Goal: Task Accomplishment & Management: Manage account settings

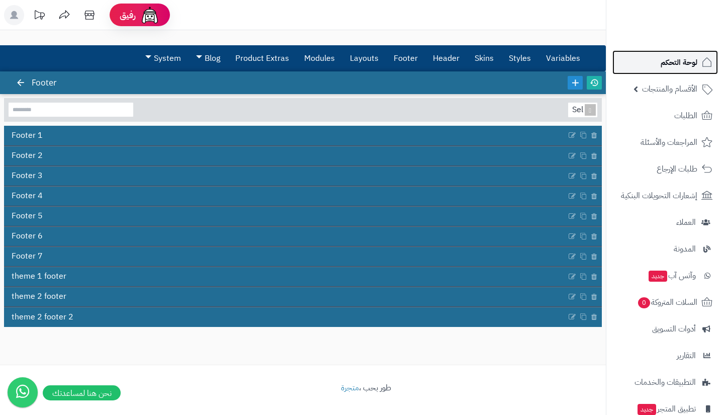
click at [658, 66] on link "لوحة التحكم" at bounding box center [665, 62] width 106 height 24
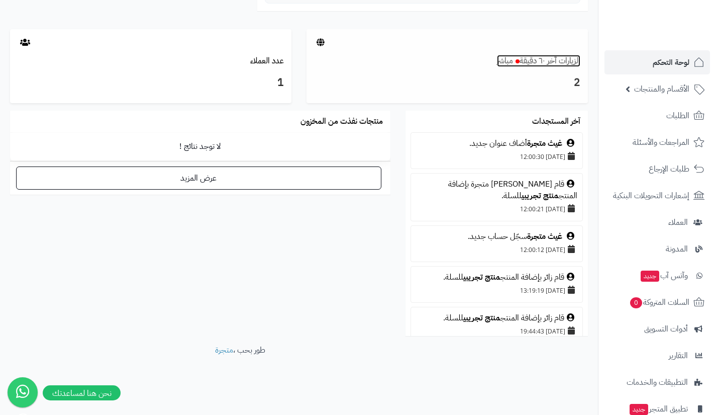
click at [565, 57] on link "الزيارات آخر ٦٠ دقيقة مباشر" at bounding box center [538, 61] width 83 height 12
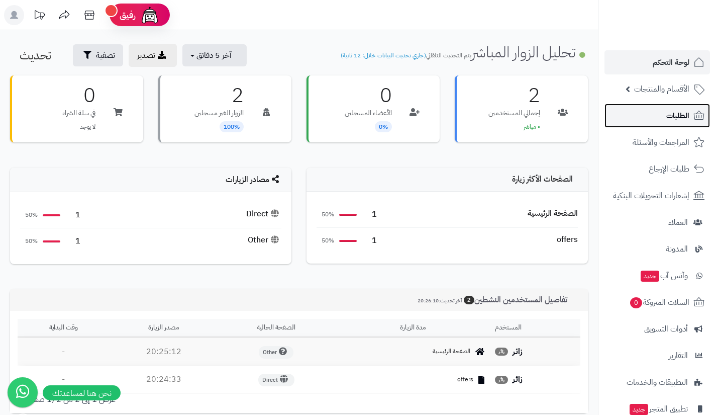
click at [651, 122] on link "الطلبات" at bounding box center [658, 116] width 106 height 24
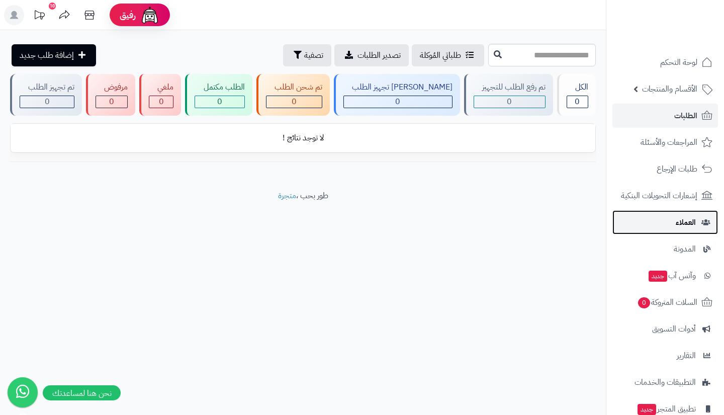
click at [654, 233] on link "العملاء" at bounding box center [665, 222] width 106 height 24
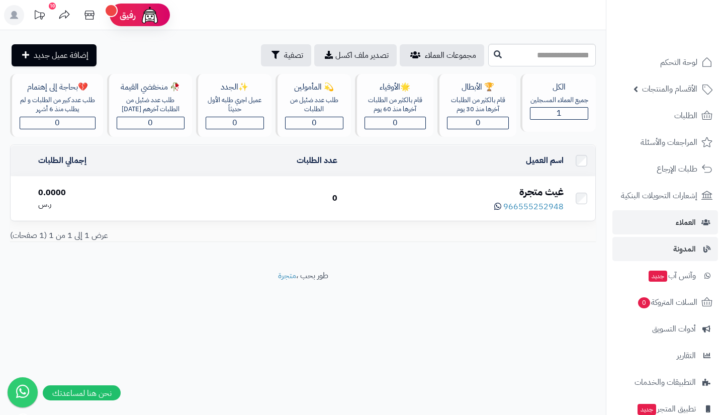
scroll to position [72, 0]
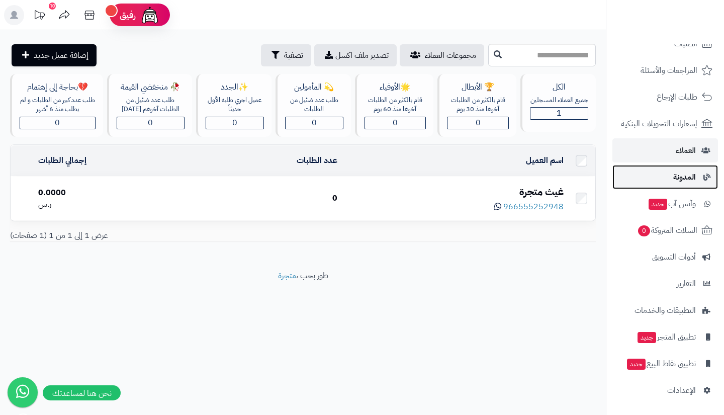
click at [662, 183] on link "المدونة" at bounding box center [665, 177] width 106 height 24
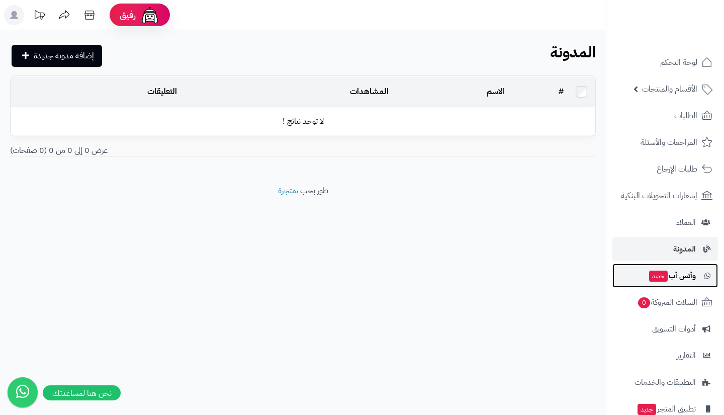
click at [664, 270] on span "وآتس آب جديد" at bounding box center [672, 275] width 48 height 14
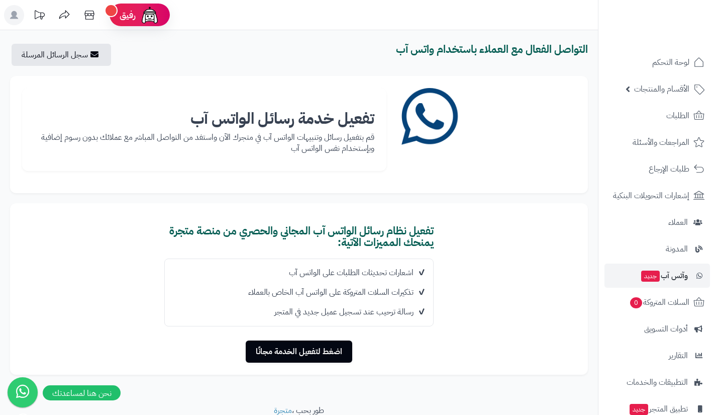
scroll to position [72, 0]
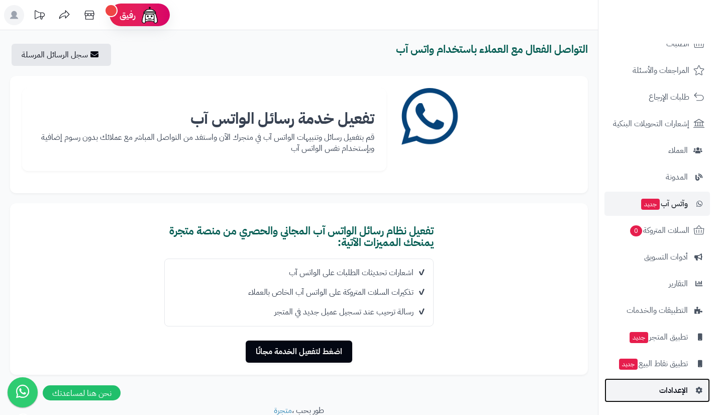
click at [657, 400] on link "الإعدادات" at bounding box center [658, 390] width 106 height 24
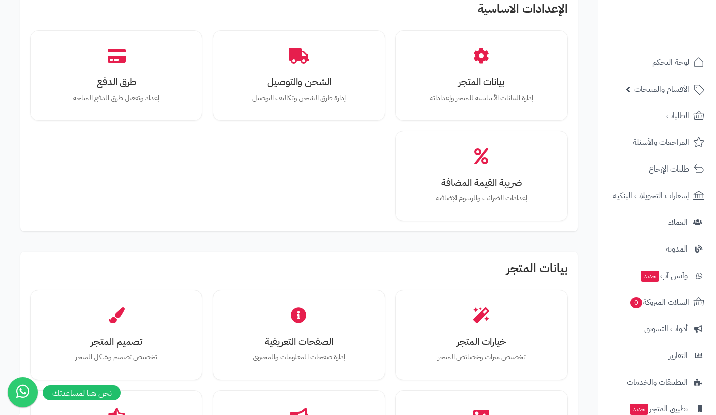
scroll to position [63, 0]
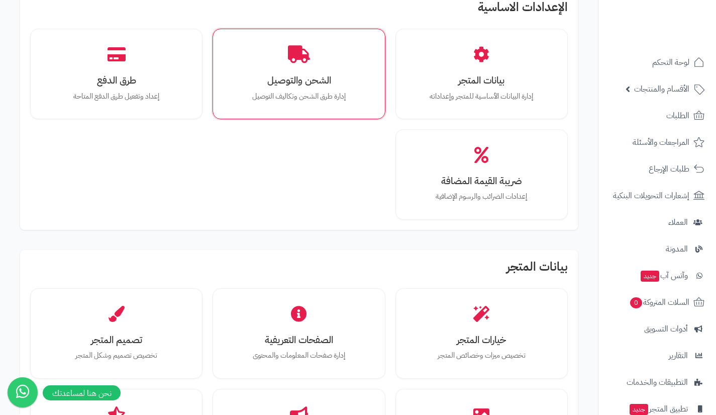
click at [344, 116] on div "الشحن والتوصيل إدارة طرق الشحن وتكاليف التوصيل" at bounding box center [299, 74] width 172 height 90
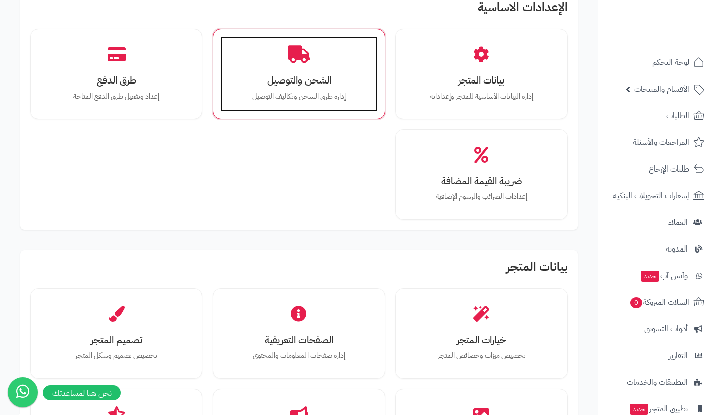
click at [329, 94] on p "إدارة طرق الشحن وتكاليف التوصيل" at bounding box center [298, 96] width 137 height 11
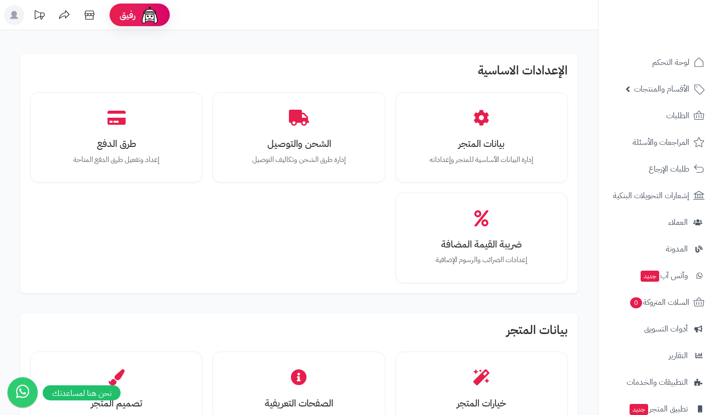
scroll to position [63, 0]
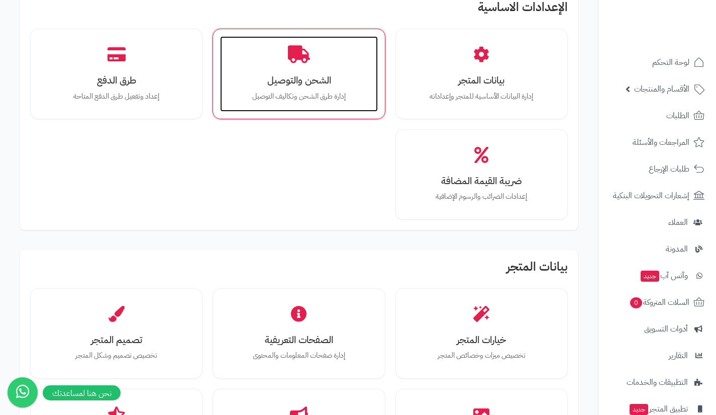
click at [313, 82] on h3 "الشحن والتوصيل" at bounding box center [298, 80] width 137 height 11
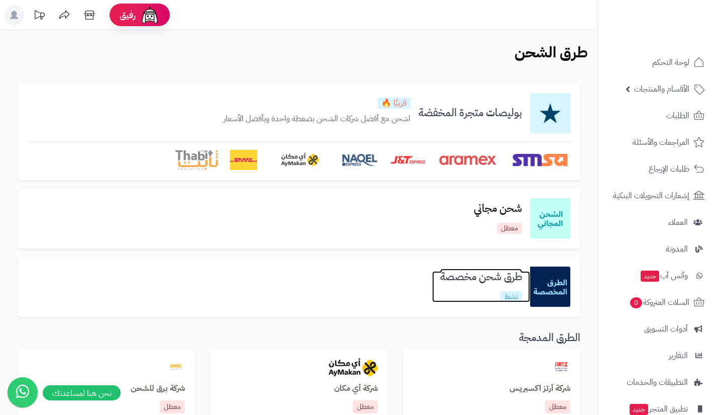
click at [529, 282] on link "طرق شحن مخصصة نشط" at bounding box center [481, 286] width 98 height 31
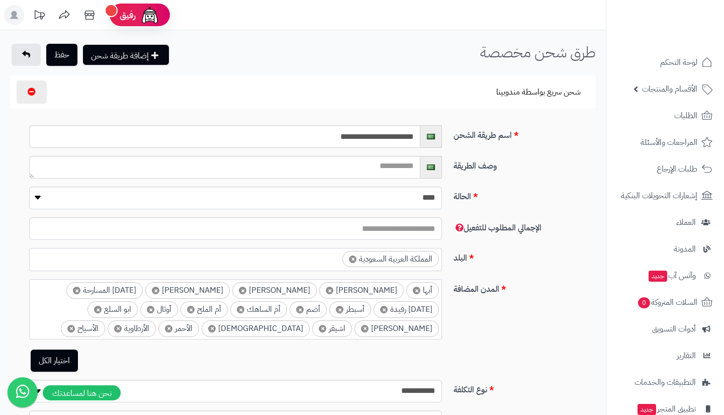
select select
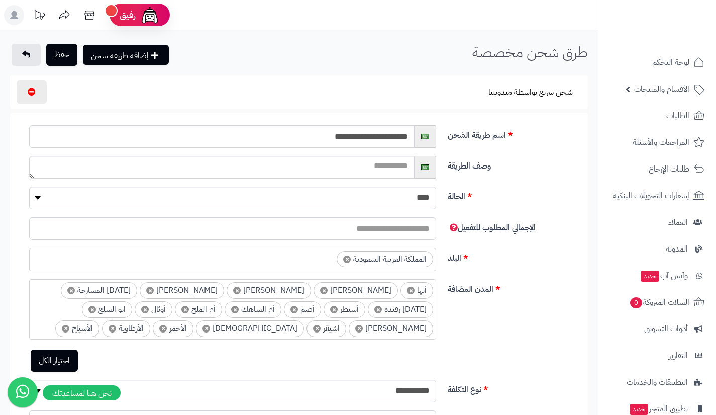
click at [531, 87] on button "شحن سريع بواسطة مندوبينا" at bounding box center [531, 91] width 102 height 23
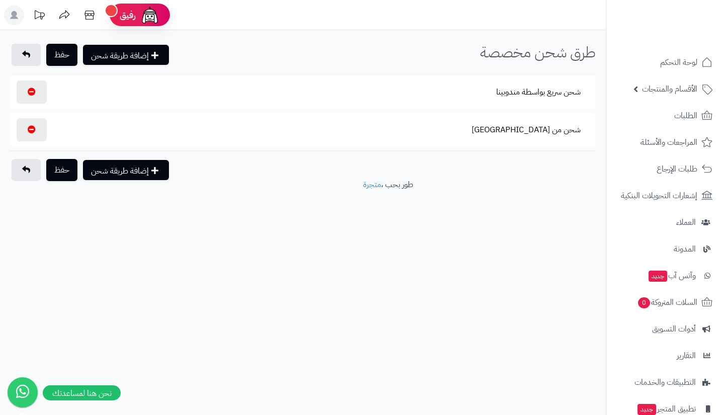
click at [531, 87] on button "شحن سريع بواسطة مندوبينا" at bounding box center [538, 91] width 102 height 23
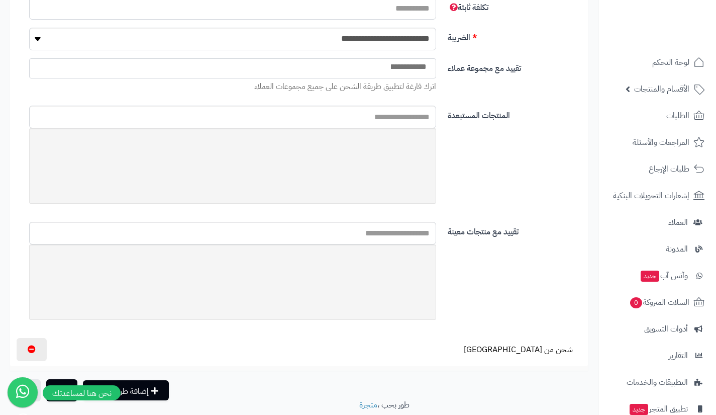
scroll to position [447, 0]
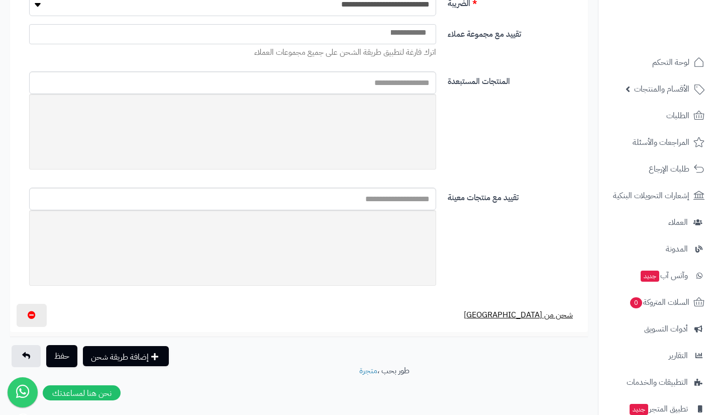
click at [555, 316] on button "شحن من تركيا" at bounding box center [518, 314] width 126 height 23
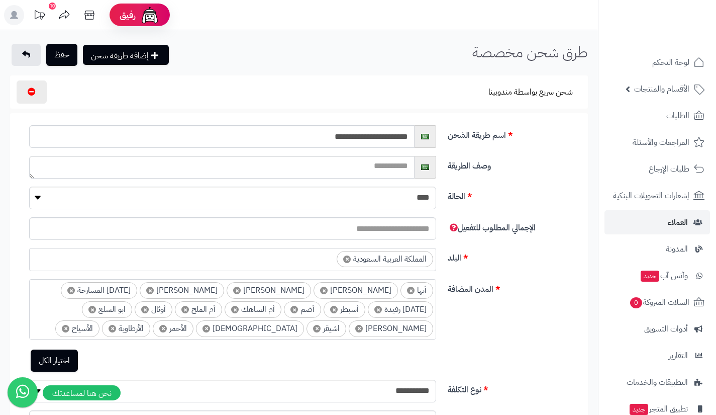
scroll to position [72, 0]
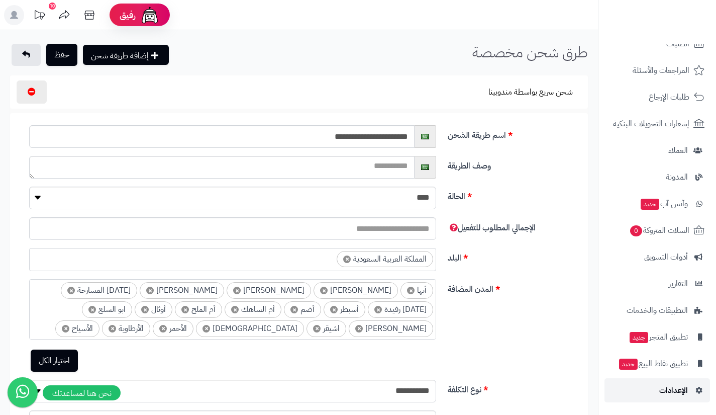
click at [662, 394] on span "الإعدادات" at bounding box center [673, 390] width 29 height 14
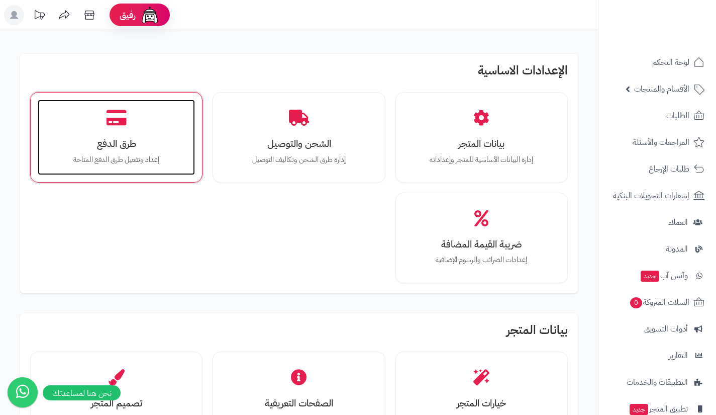
click at [131, 128] on div "طرق الدفع إعداد وتفعيل طرق الدفع المتاحة" at bounding box center [116, 137] width 157 height 75
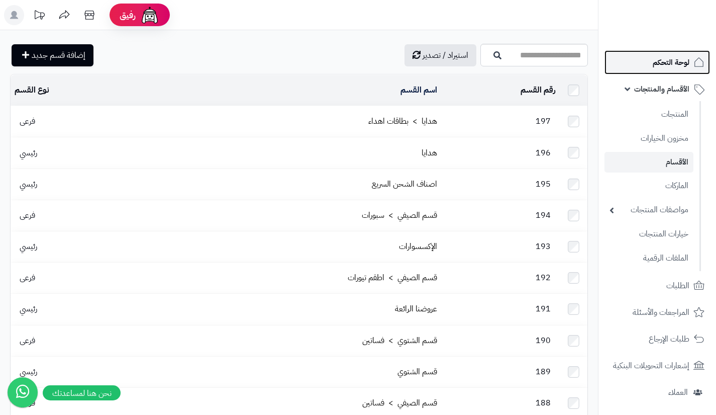
click at [664, 61] on span "لوحة التحكم" at bounding box center [671, 62] width 37 height 14
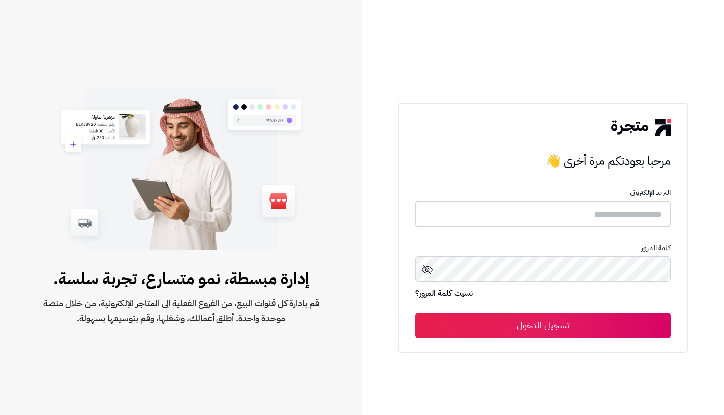
type input "**********"
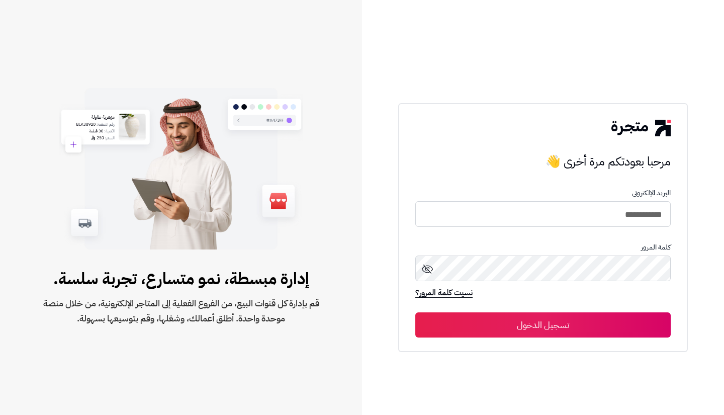
click at [591, 324] on button "تسجيل الدخول" at bounding box center [542, 324] width 255 height 25
